Goal: Information Seeking & Learning: Learn about a topic

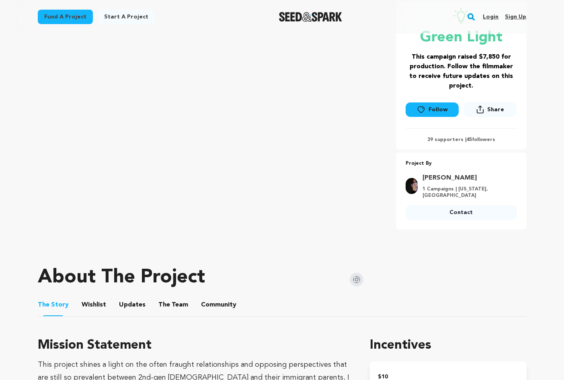
scroll to position [377, 0]
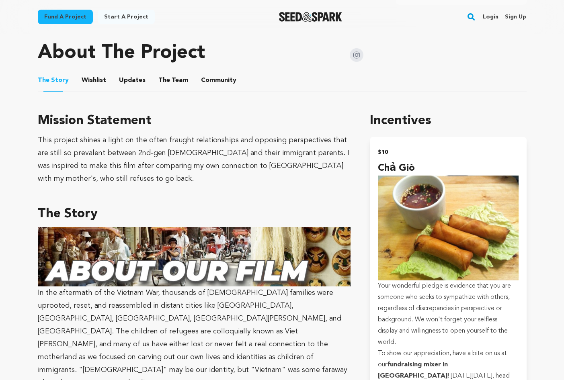
click at [93, 83] on button "Wishlist" at bounding box center [93, 81] width 19 height 19
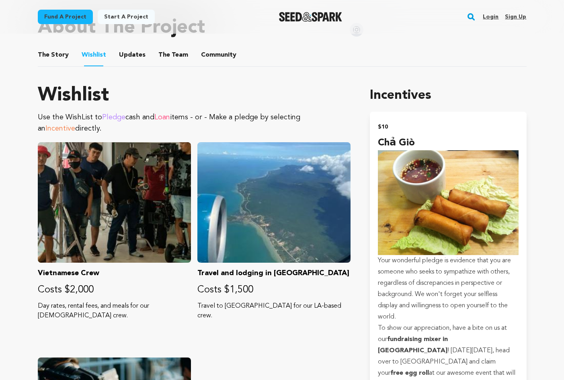
scroll to position [346, 0]
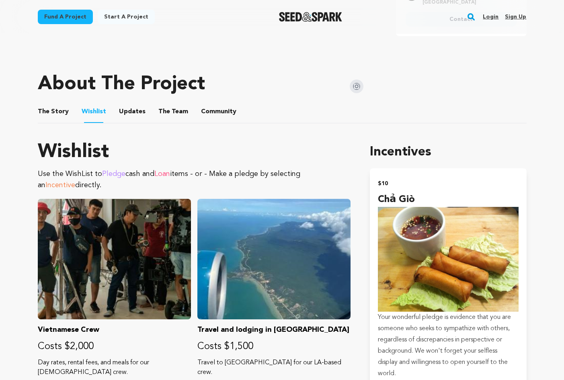
click at [147, 109] on ul "The Story The Story Wishlist Wishlist Updates Updates The Team The Team Communi…" at bounding box center [282, 111] width 489 height 23
click at [136, 111] on button "Updates" at bounding box center [132, 113] width 19 height 19
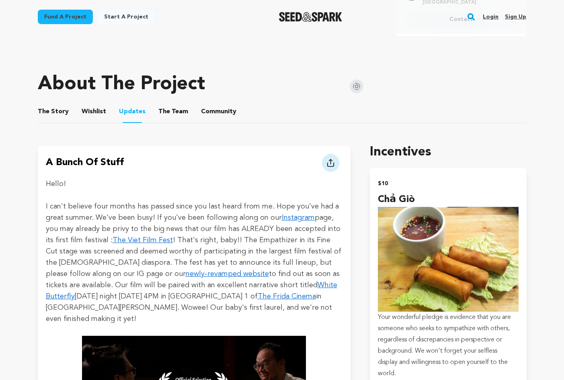
click at [164, 108] on button "The Team" at bounding box center [173, 113] width 19 height 19
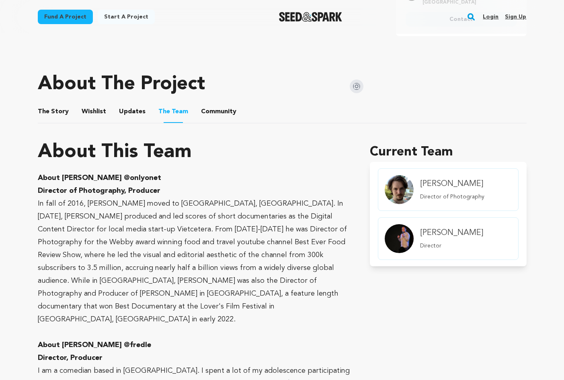
click at [123, 113] on button "Updates" at bounding box center [132, 113] width 19 height 19
